Goal: Task Accomplishment & Management: Complete application form

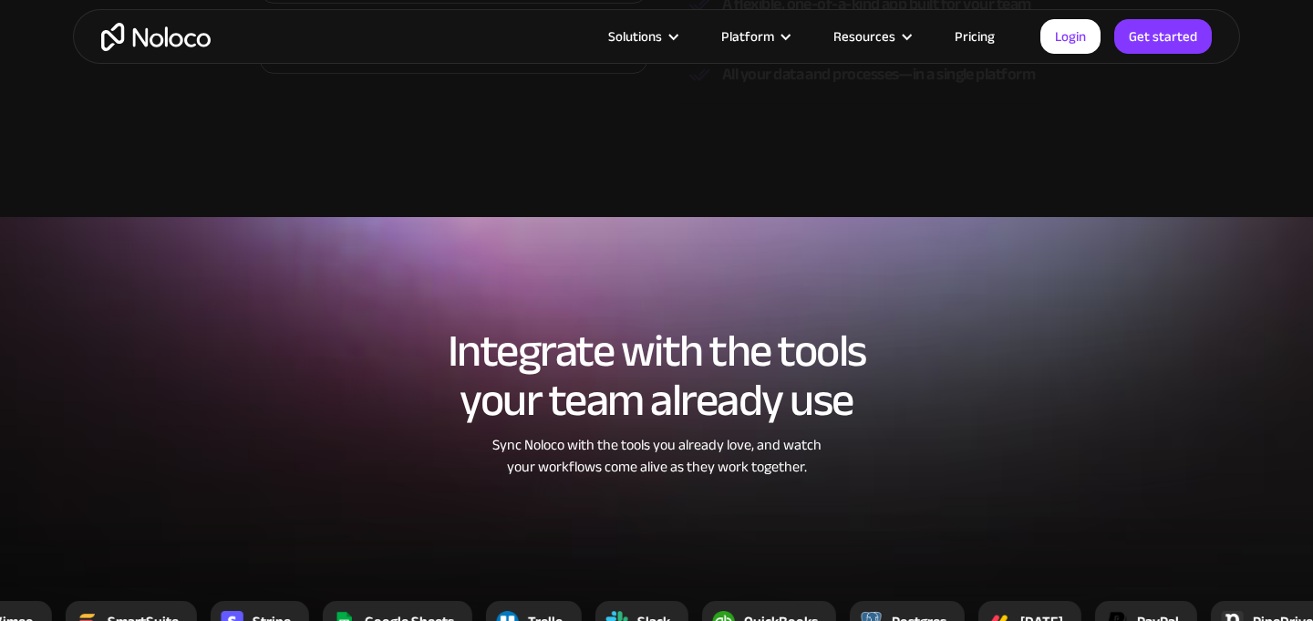
scroll to position [3138, 0]
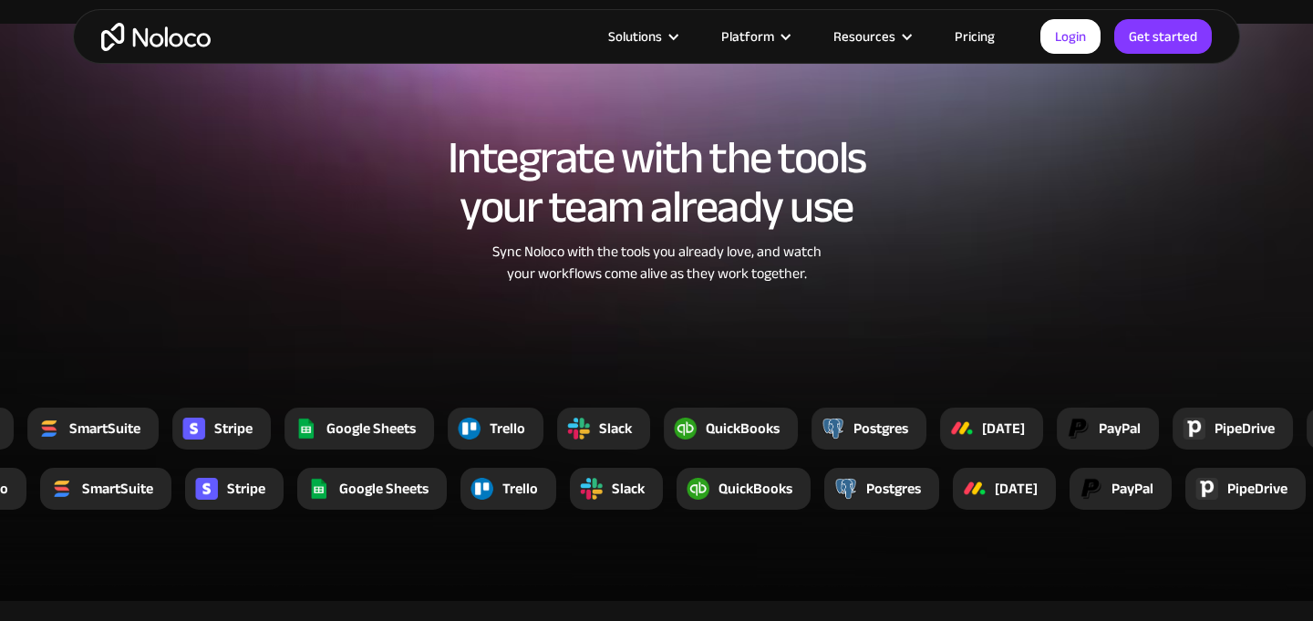
click at [972, 32] on link "Pricing" at bounding box center [975, 37] width 86 height 24
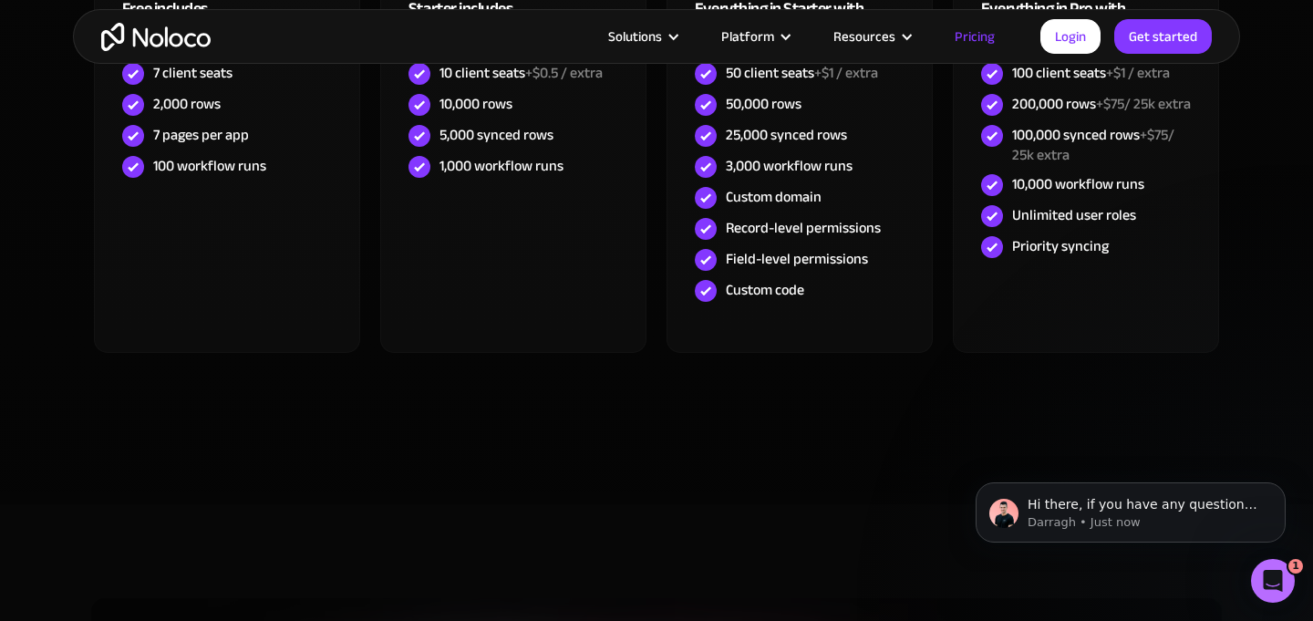
scroll to position [897, 0]
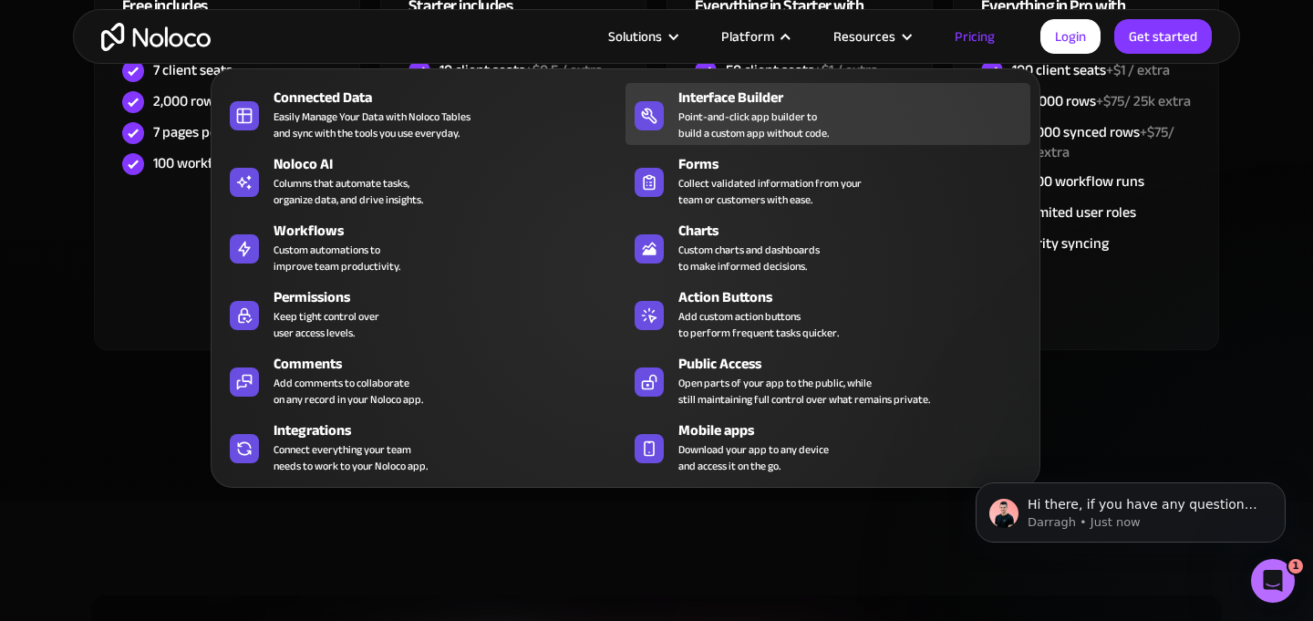
click at [775, 100] on div "Interface Builder" at bounding box center [858, 98] width 360 height 22
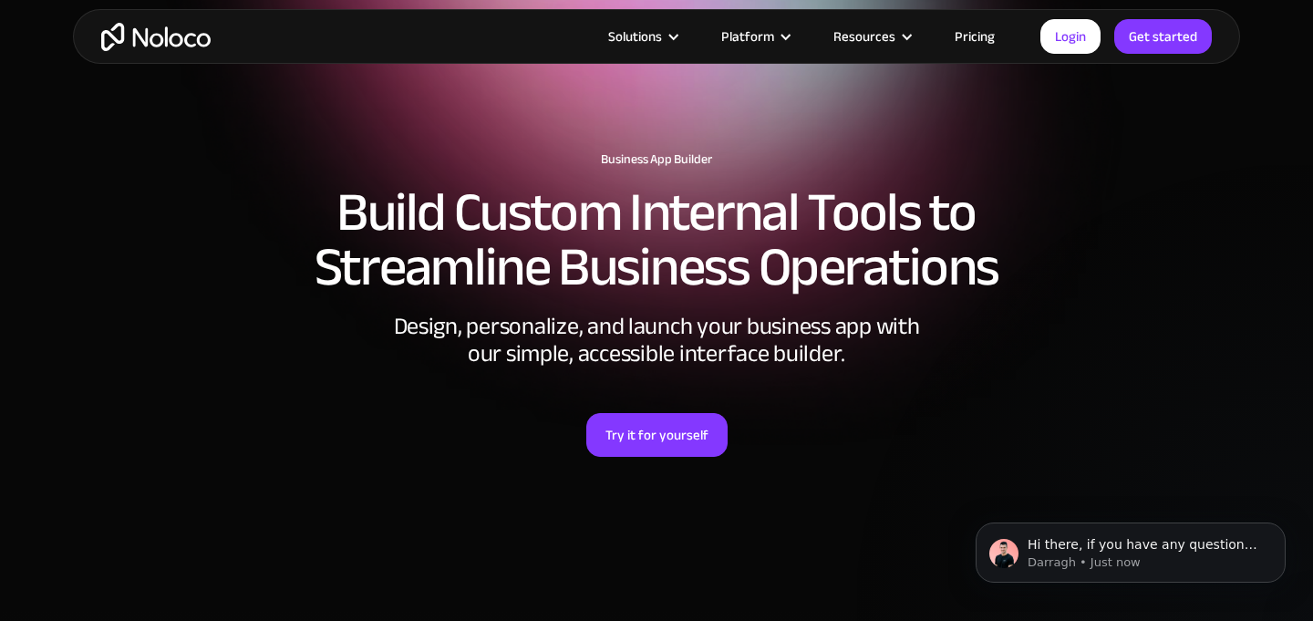
scroll to position [49, 0]
click at [661, 425] on link "Try it for yourself" at bounding box center [656, 434] width 141 height 44
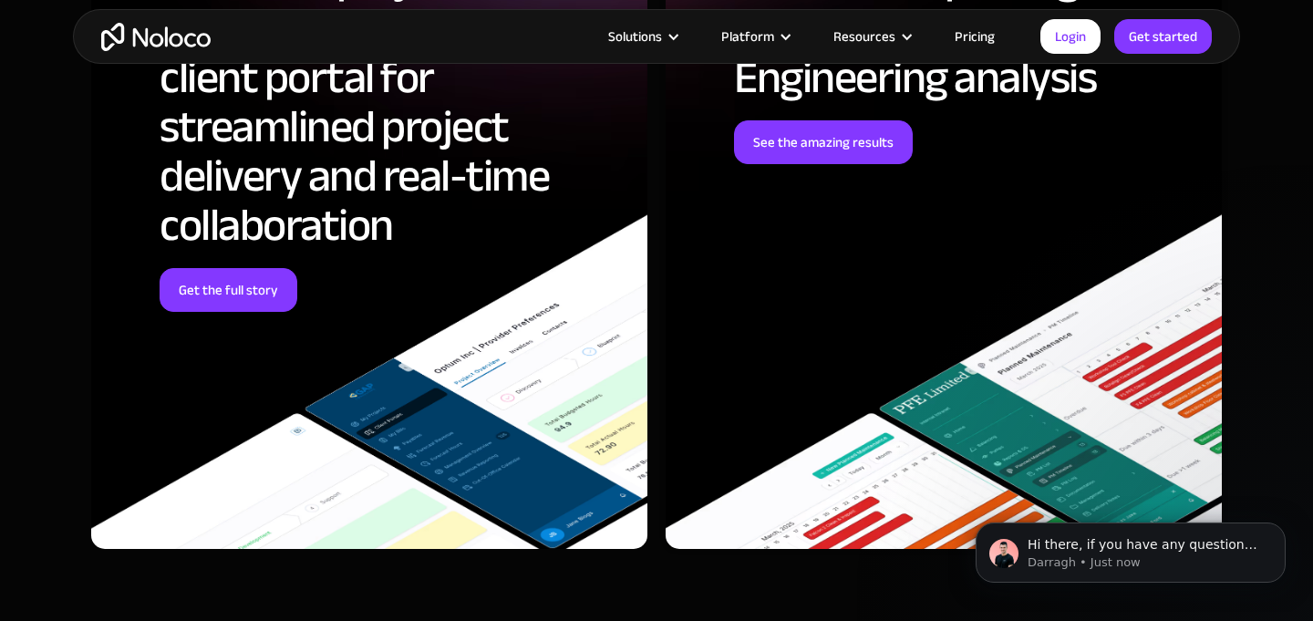
scroll to position [5207, 0]
